Goal: Information Seeking & Learning: Learn about a topic

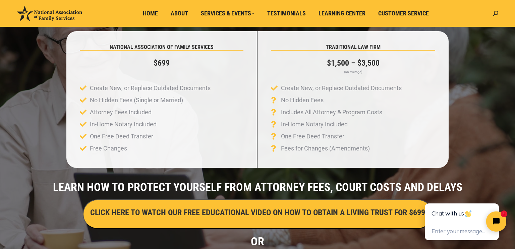
scroll to position [74, 0]
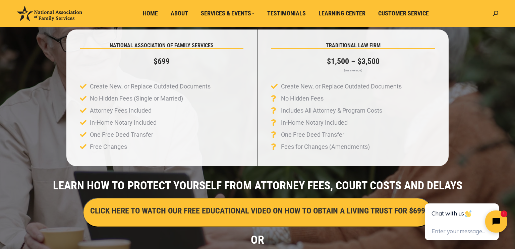
click at [496, 226] on button "Close chat widget" at bounding box center [496, 221] width 22 height 22
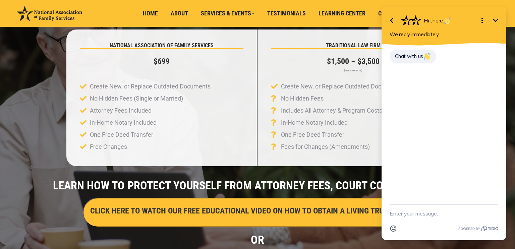
click at [343, 234] on h2 "OR" at bounding box center [257, 239] width 508 height 11
click at [495, 19] on icon "Minimize" at bounding box center [495, 20] width 8 height 8
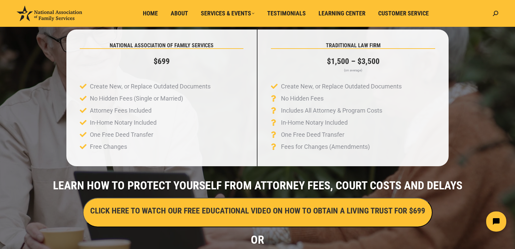
click at [235, 211] on h3 "CLICK HERE TO WATCH OUR FREE EDUCATIONAL VIDEO ON HOW TO OBTAIN A LIVING TRUST …" at bounding box center [257, 210] width 335 height 11
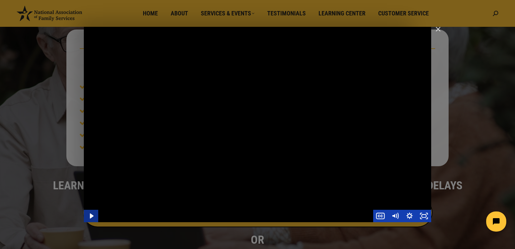
click at [93, 212] on icon "Play Video" at bounding box center [91, 216] width 14 height 12
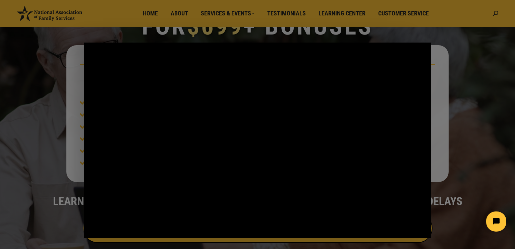
scroll to position [62, 0]
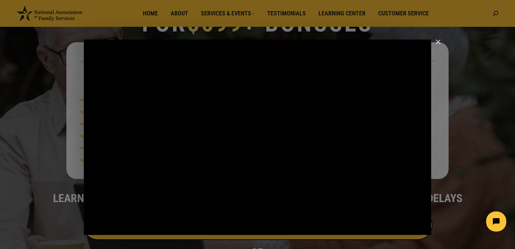
click at [420, 75] on div "How to Obtain a Living Trust For Just $599 - No Hidden Fees or Added Costs. Eve…" at bounding box center [257, 137] width 347 height 195
click at [94, 232] on icon "Play Video" at bounding box center [91, 228] width 17 height 15
click at [95, 231] on icon "Pause" at bounding box center [91, 228] width 14 height 12
click at [95, 231] on icon "Play Video" at bounding box center [91, 228] width 17 height 15
click at [98, 210] on div "How to Obtain a Living Trust For Just $599 - No Hidden Fees or Added Costs. Eve…" at bounding box center [257, 137] width 347 height 195
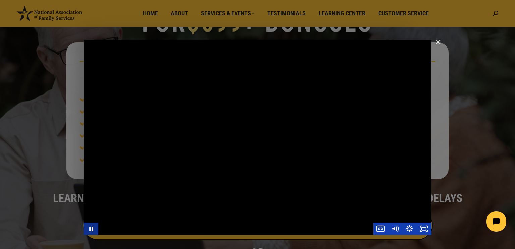
click at [88, 230] on icon "Pause" at bounding box center [91, 228] width 14 height 12
click at [88, 230] on icon "Play Video" at bounding box center [91, 228] width 14 height 12
click at [437, 41] on img "Close" at bounding box center [434, 44] width 11 height 11
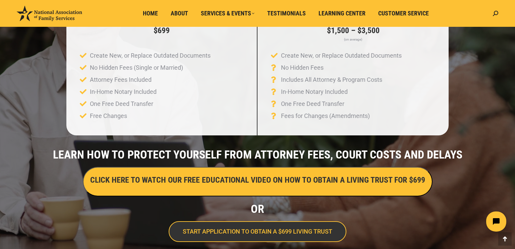
scroll to position [106, 0]
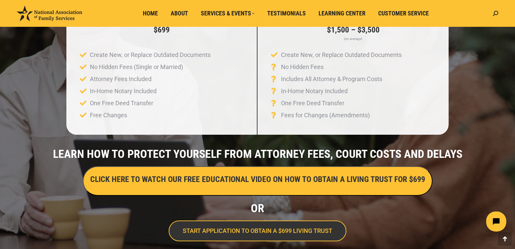
drag, startPoint x: 436, startPoint y: 41, endPoint x: 372, endPoint y: 89, distance: 80.3
drag, startPoint x: 372, startPoint y: 89, endPoint x: 509, endPoint y: 98, distance: 137.7
click at [509, 98] on section "NATIONAL ASSOCIATION OF FAMILY SERVICES $699 Create New, or Replace Outdated Do…" at bounding box center [257, 66] width 508 height 137
drag, startPoint x: 496, startPoint y: 112, endPoint x: 487, endPoint y: 127, distance: 16.7
